Goal: Communication & Community: Answer question/provide support

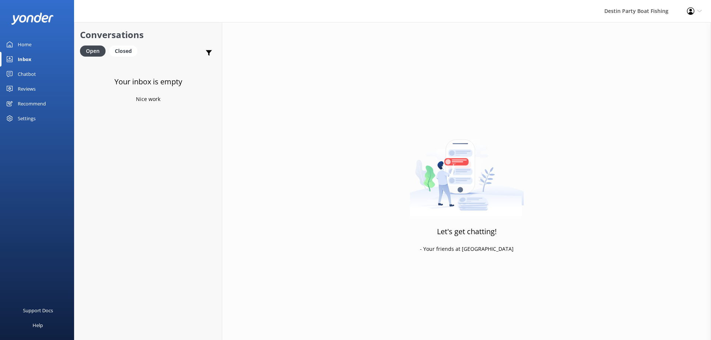
click at [29, 57] on div "Inbox" at bounding box center [25, 59] width 14 height 15
click at [28, 57] on div "Inbox" at bounding box center [25, 59] width 14 height 15
click at [28, 90] on div "Reviews" at bounding box center [27, 88] width 18 height 15
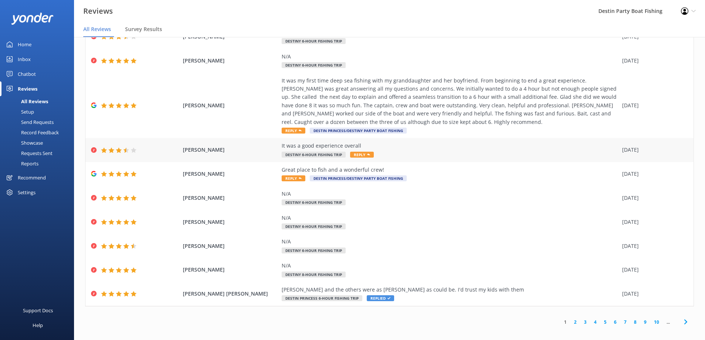
scroll to position [15, 0]
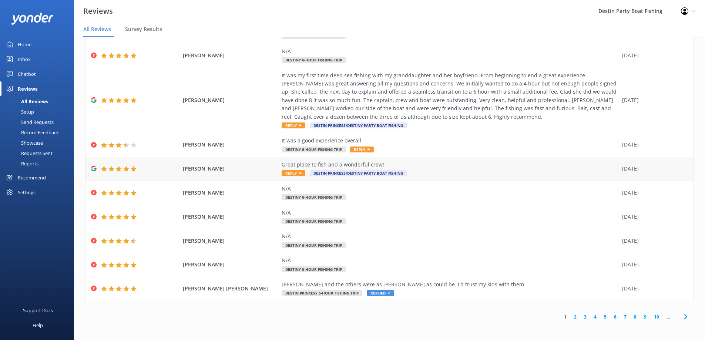
click at [292, 172] on span "Reply" at bounding box center [294, 173] width 24 height 6
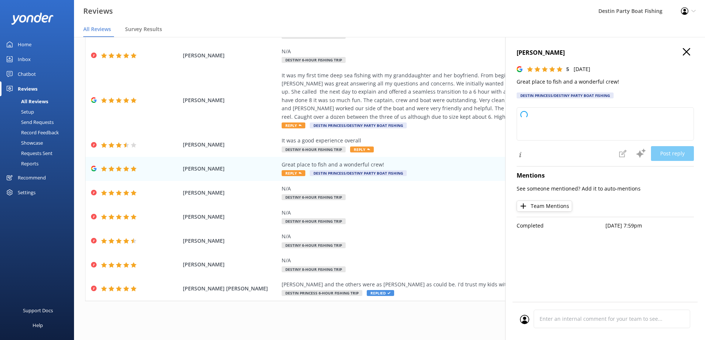
type textarea "Thank you so much for your kind words and fantastic rating! We're thrilled you …"
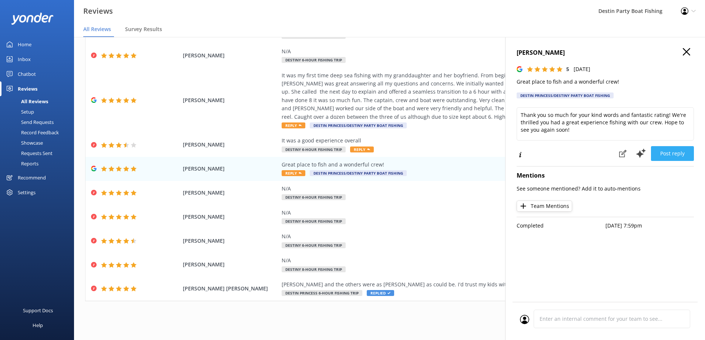
click at [678, 151] on button "Post reply" at bounding box center [672, 153] width 43 height 15
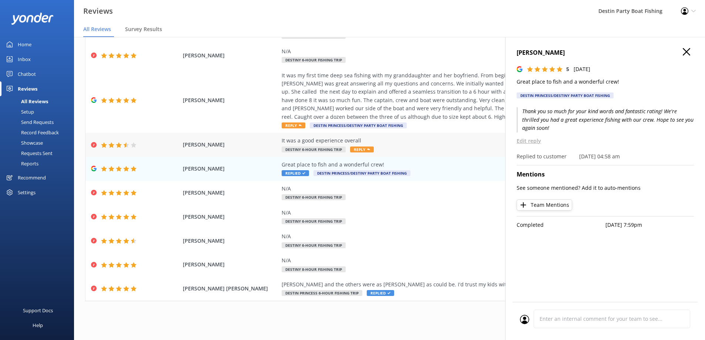
click at [356, 150] on span "Reply" at bounding box center [362, 150] width 24 height 6
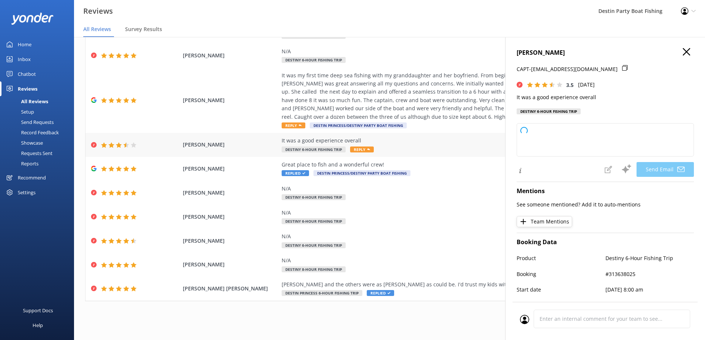
type textarea "Thank you for your feedback, [PERSON_NAME]! We're glad you had a good experienc…"
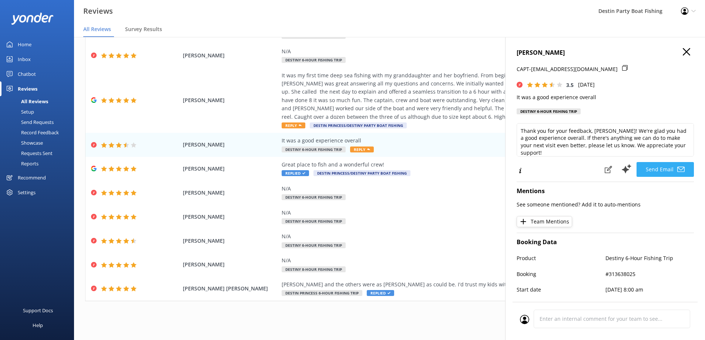
click at [656, 171] on button "Send Email" at bounding box center [665, 169] width 57 height 15
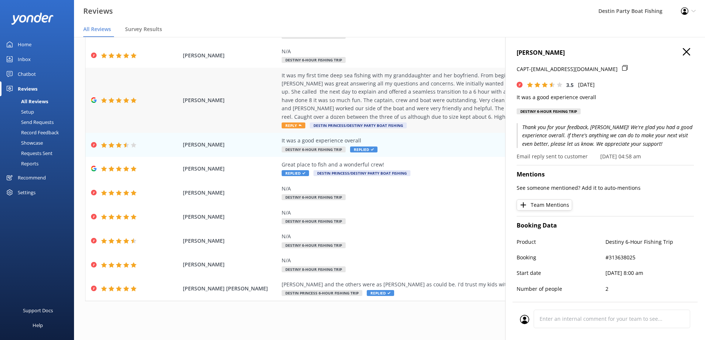
click at [314, 95] on div "It was my first time deep sea fishing with my granddaughter and her boyfriend. …" at bounding box center [450, 96] width 337 height 50
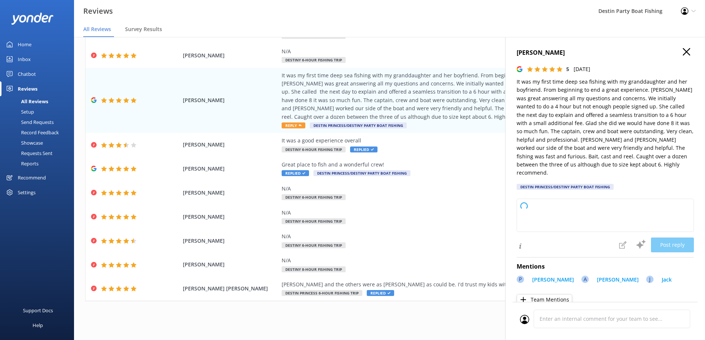
type textarea "Thank you so much for your wonderful review! We're thrilled to hear you and you…"
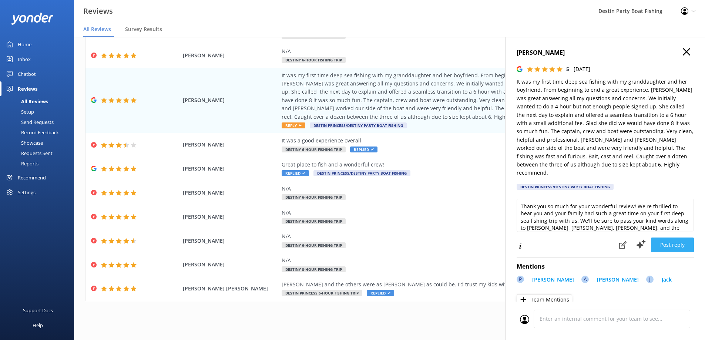
click at [670, 238] on button "Post reply" at bounding box center [672, 245] width 43 height 15
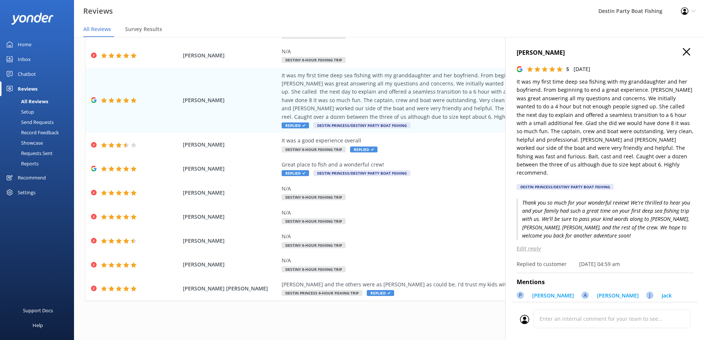
click at [27, 61] on div "Inbox" at bounding box center [24, 59] width 13 height 15
